Goal: Understand process/instructions: Learn how to perform a task or action

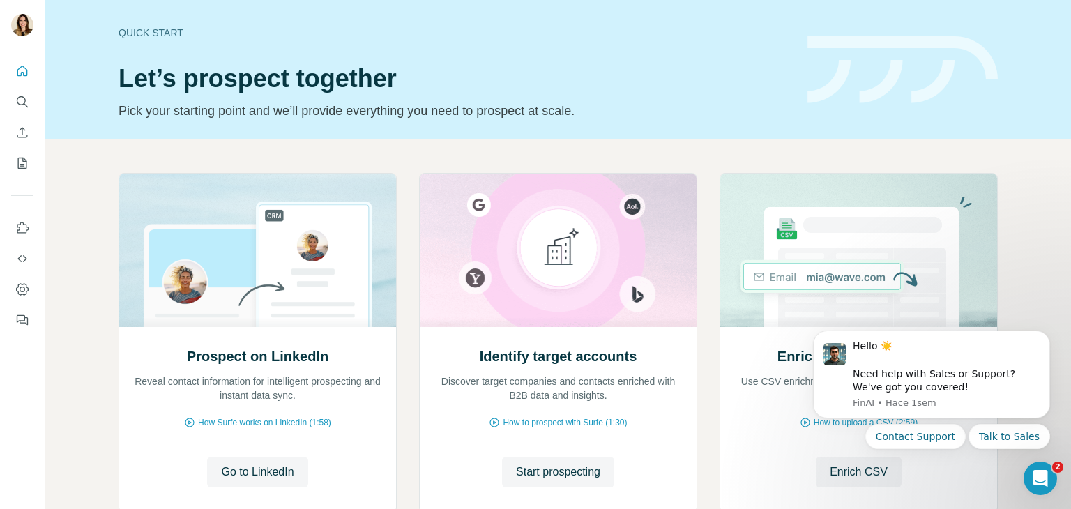
click at [1026, 217] on div "Prospect on LinkedIn Reveal contact information for intelligent prospecting and…" at bounding box center [558, 370] width 1026 height 463
click at [33, 98] on button "Search" at bounding box center [22, 101] width 22 height 25
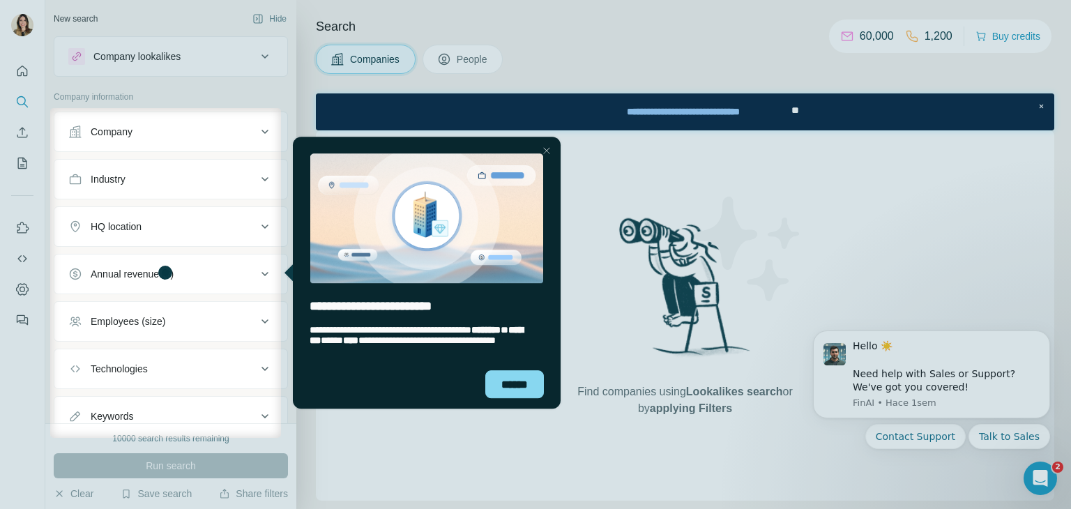
click at [541, 153] on div "Close Step" at bounding box center [546, 150] width 17 height 17
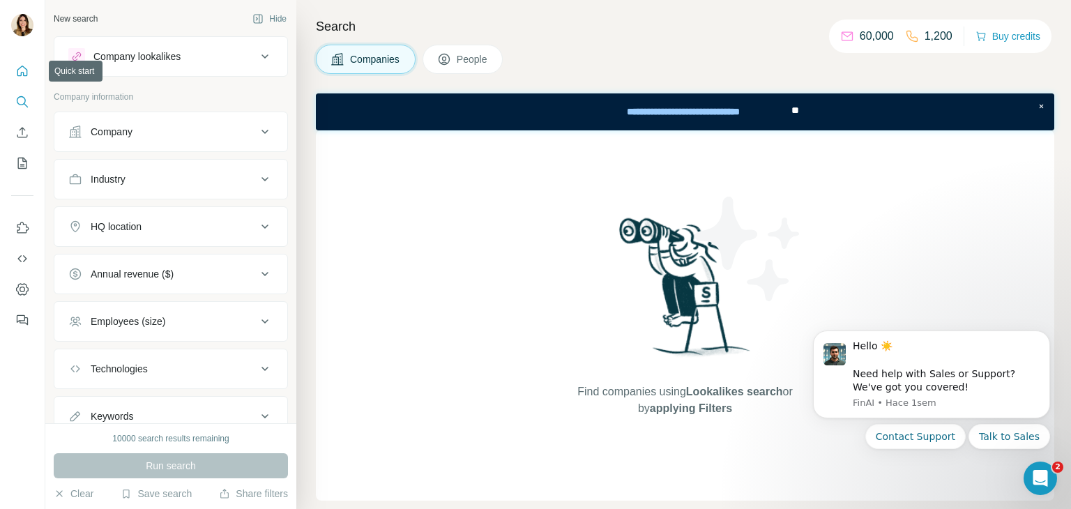
click at [20, 75] on icon "Quick start" at bounding box center [22, 71] width 10 height 10
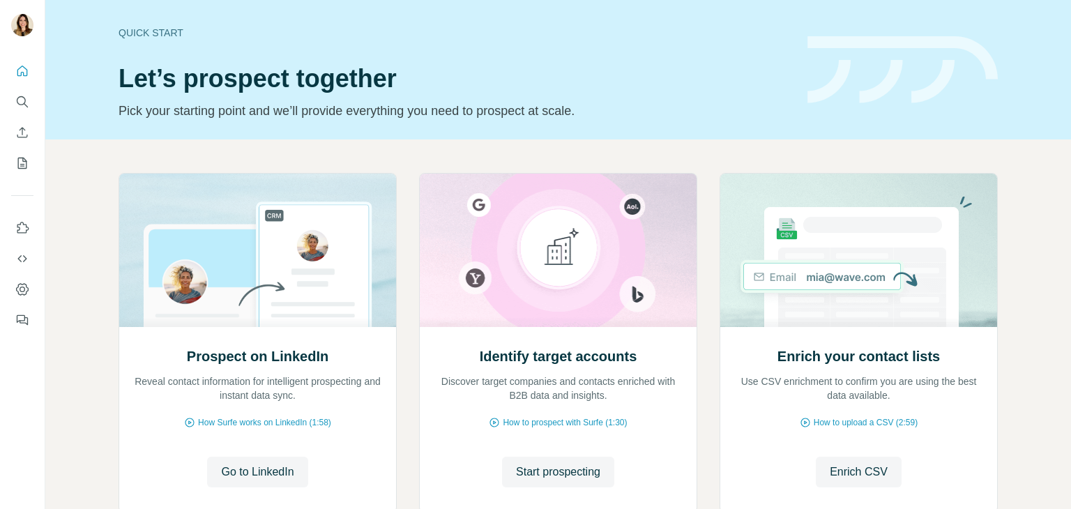
click at [831, 118] on header "Quick start Let’s prospect together Pick your starting point and we’ll provide …" at bounding box center [558, 70] width 879 height 102
